Goal: Find specific page/section: Find specific page/section

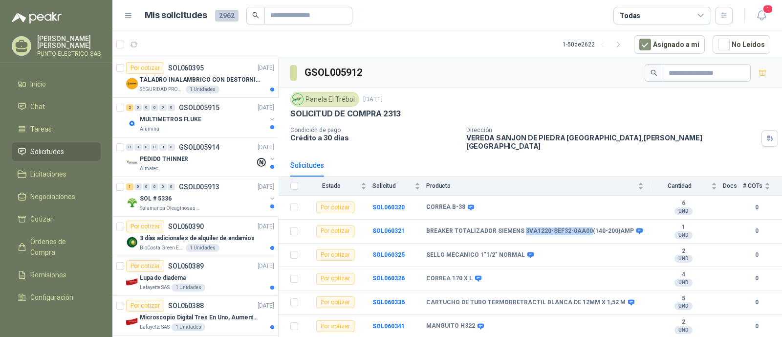
scroll to position [90, 0]
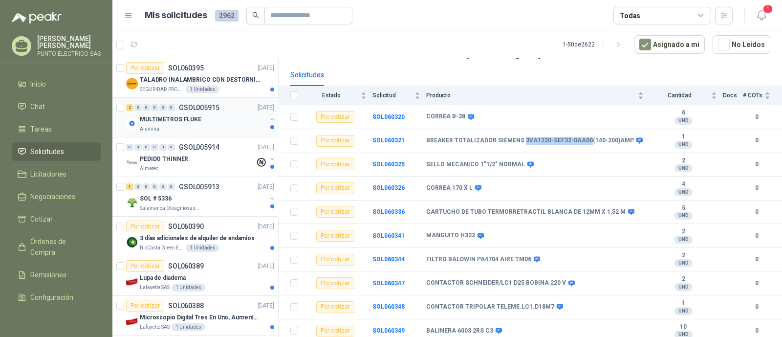
click at [190, 117] on p "MULTIMETROS FLUKE" at bounding box center [171, 119] width 62 height 9
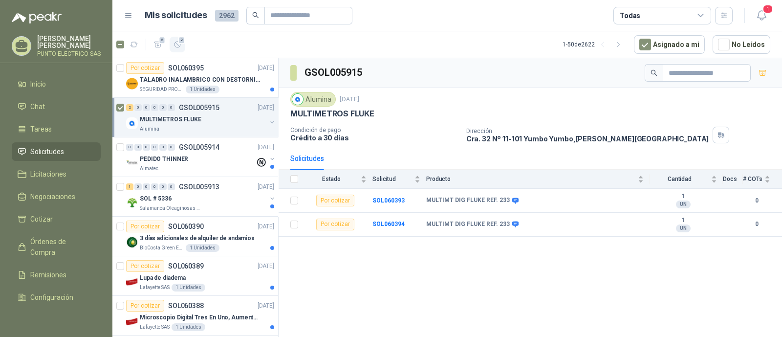
click at [178, 43] on icon "button" at bounding box center [178, 45] width 8 height 8
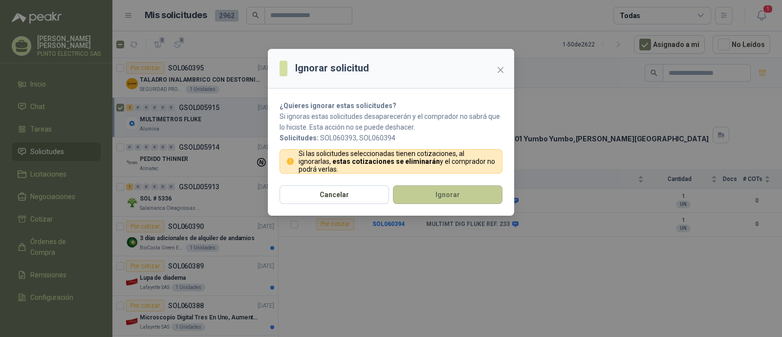
click at [467, 196] on button "Ignorar" at bounding box center [448, 194] width 110 height 19
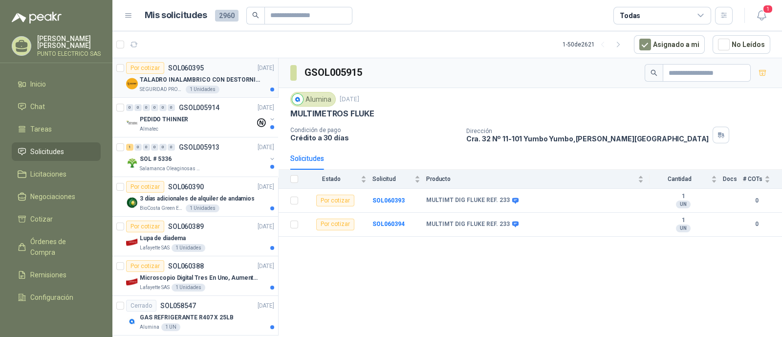
click at [220, 77] on p "TALADRO INALAMBRICO CON DESTORNILLADOR DE ESTRIA" at bounding box center [201, 79] width 122 height 9
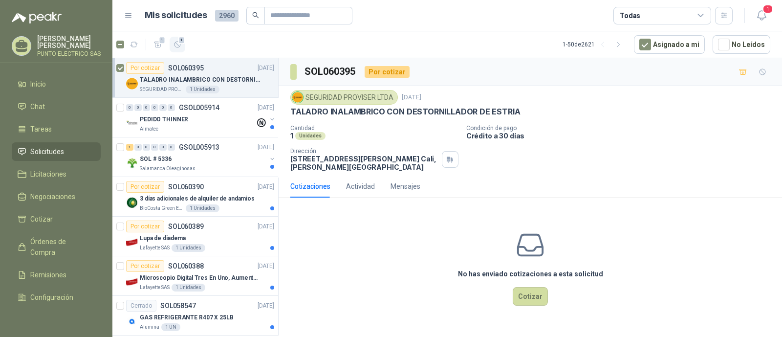
click at [178, 44] on icon "button" at bounding box center [178, 45] width 8 height 8
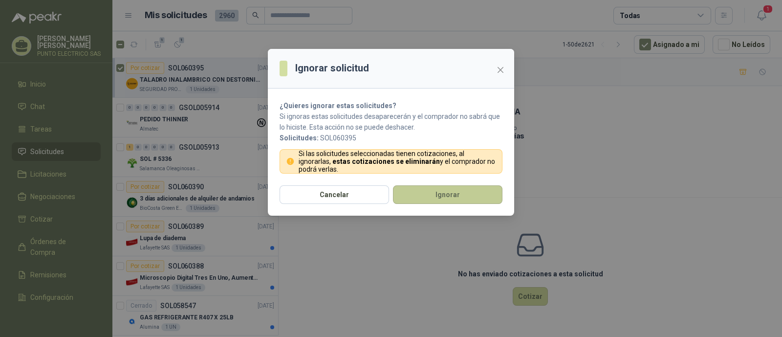
click at [454, 192] on button "Ignorar" at bounding box center [448, 194] width 110 height 19
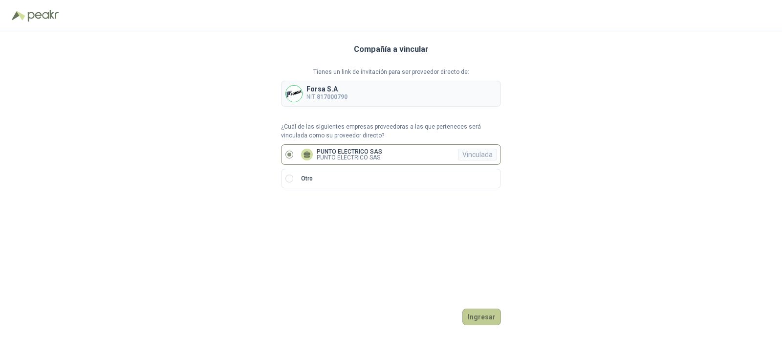
click at [482, 314] on button "Ingresar" at bounding box center [482, 317] width 39 height 17
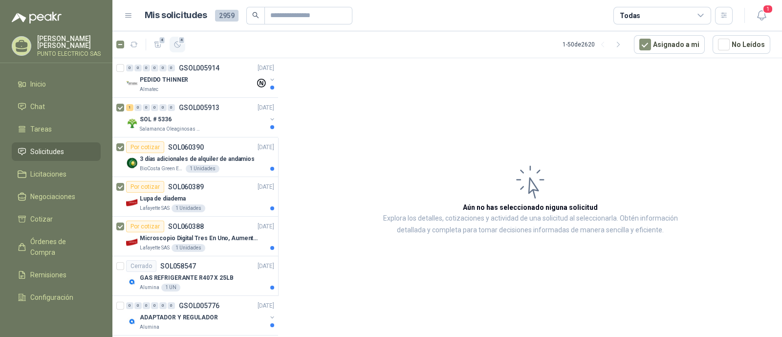
click at [176, 47] on icon "button" at bounding box center [178, 45] width 6 height 6
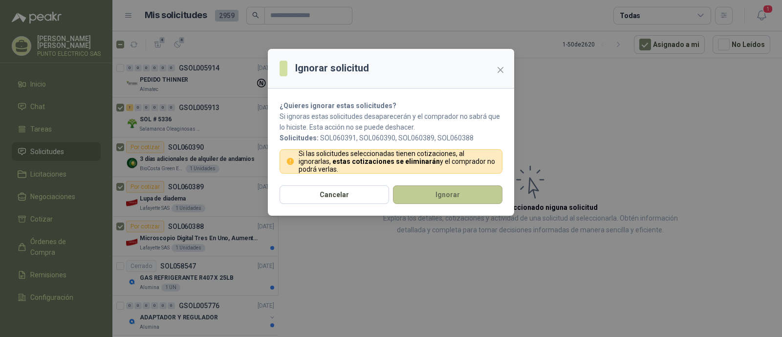
click at [443, 196] on button "Ignorar" at bounding box center [448, 194] width 110 height 19
